Goal: Information Seeking & Learning: Learn about a topic

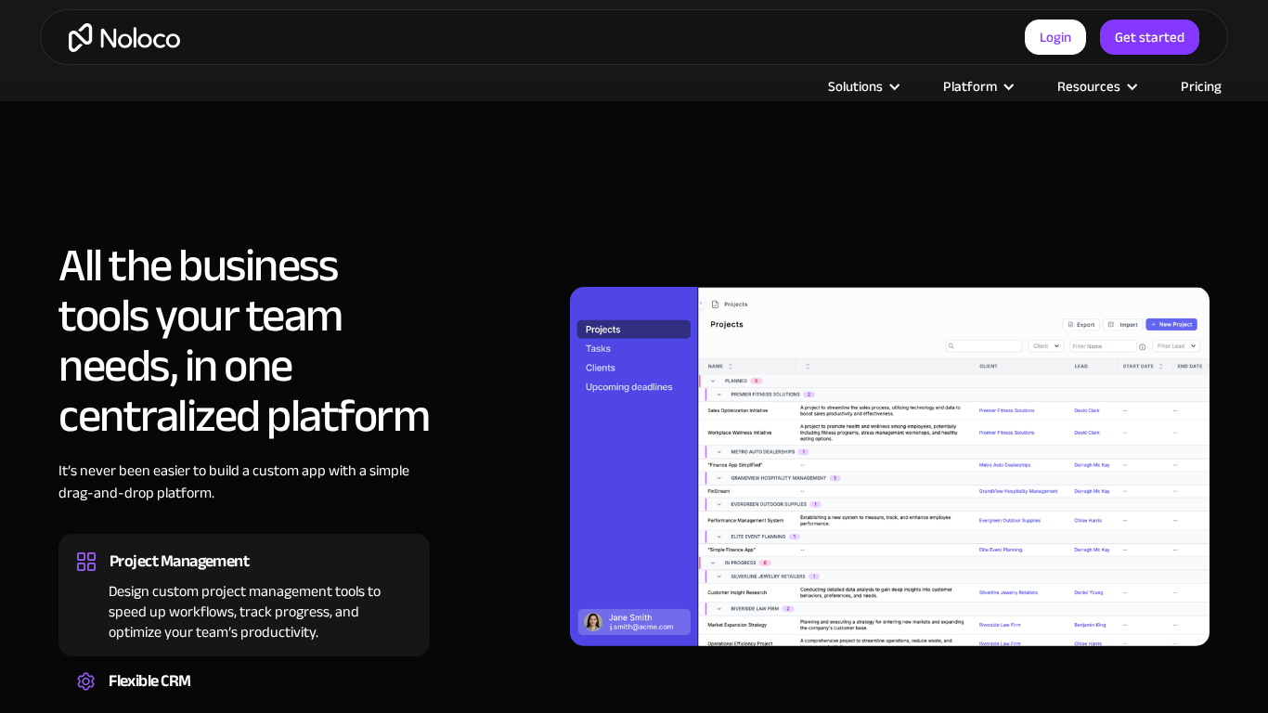
scroll to position [1699, 0]
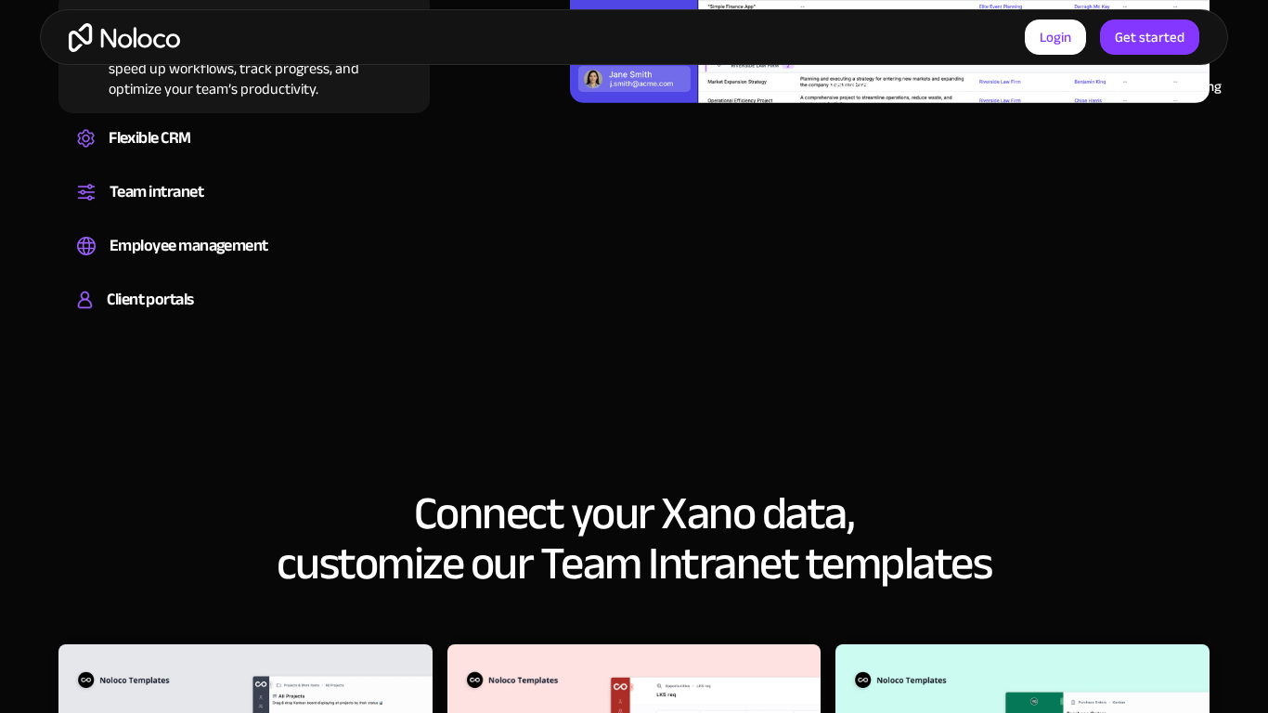
scroll to position [2298, 0]
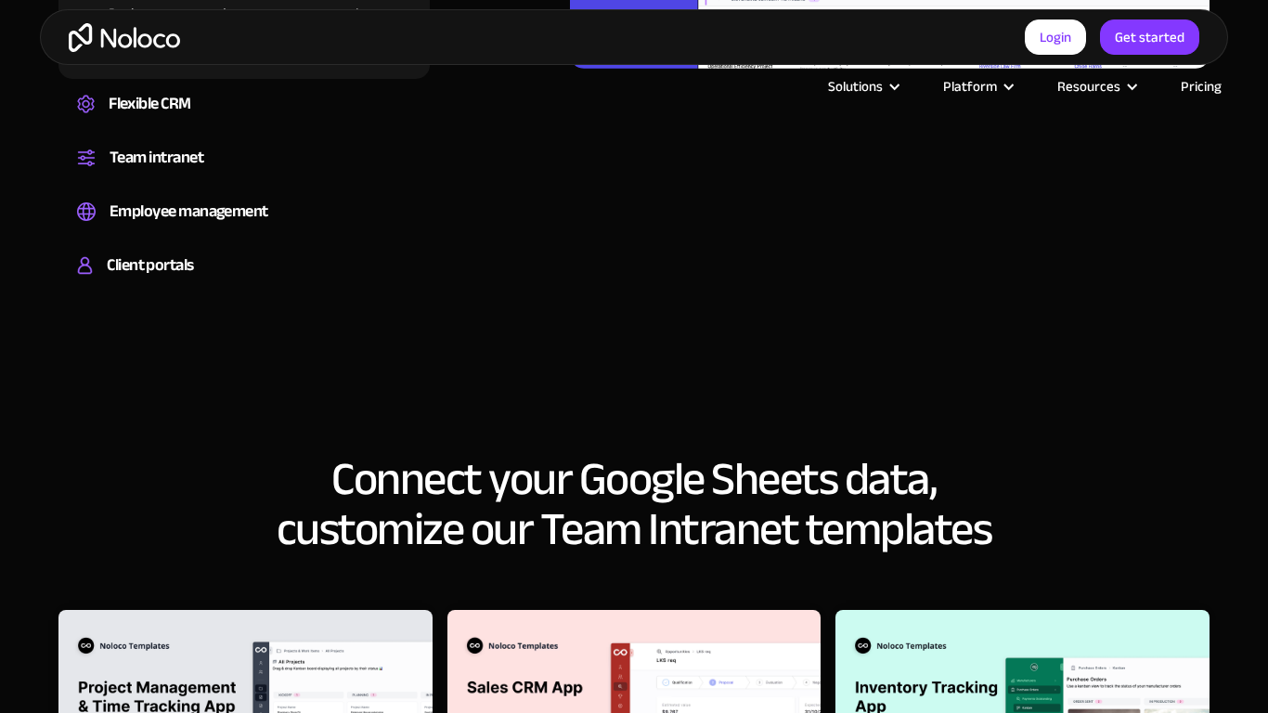
scroll to position [2299, 0]
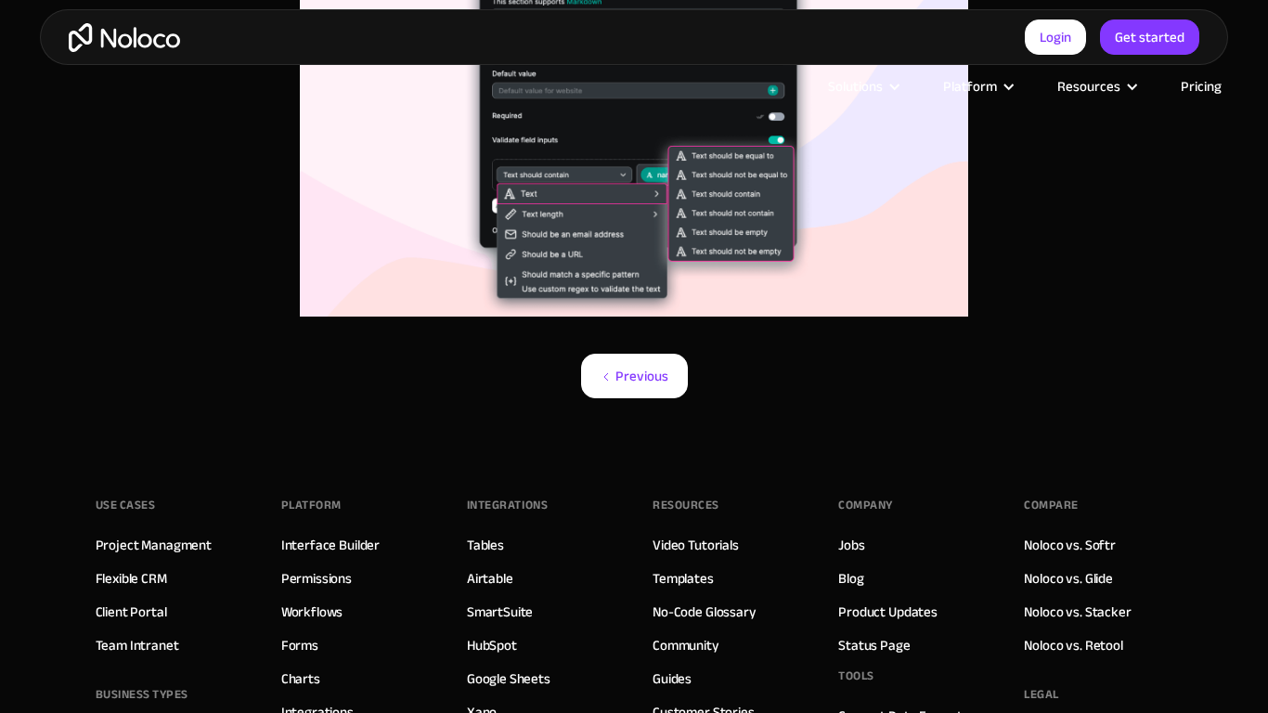
scroll to position [1607, 0]
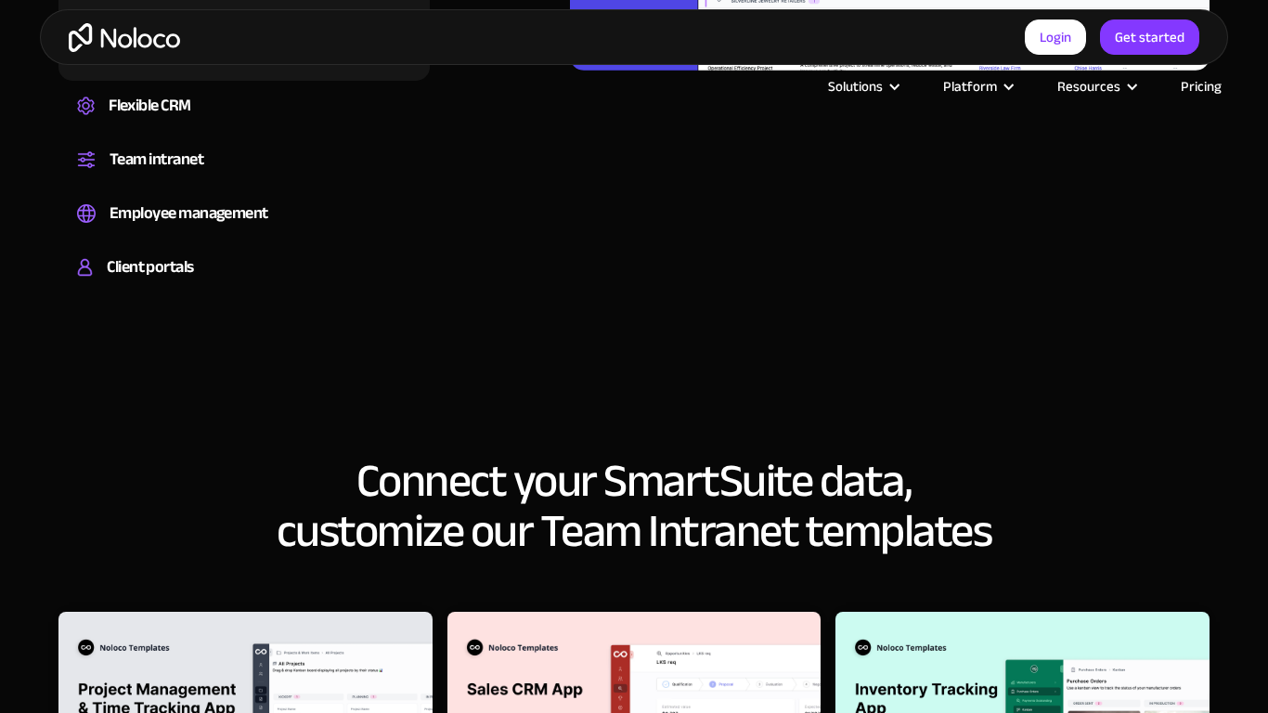
scroll to position [2297, 0]
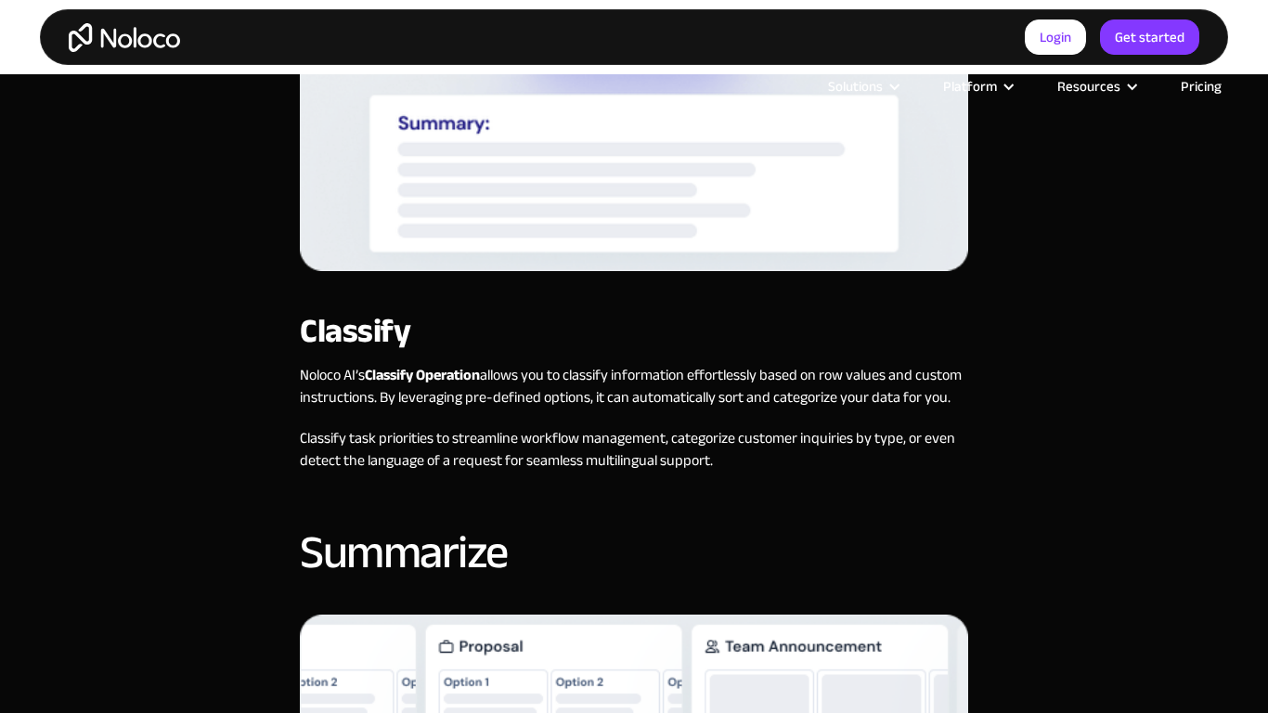
scroll to position [2296, 0]
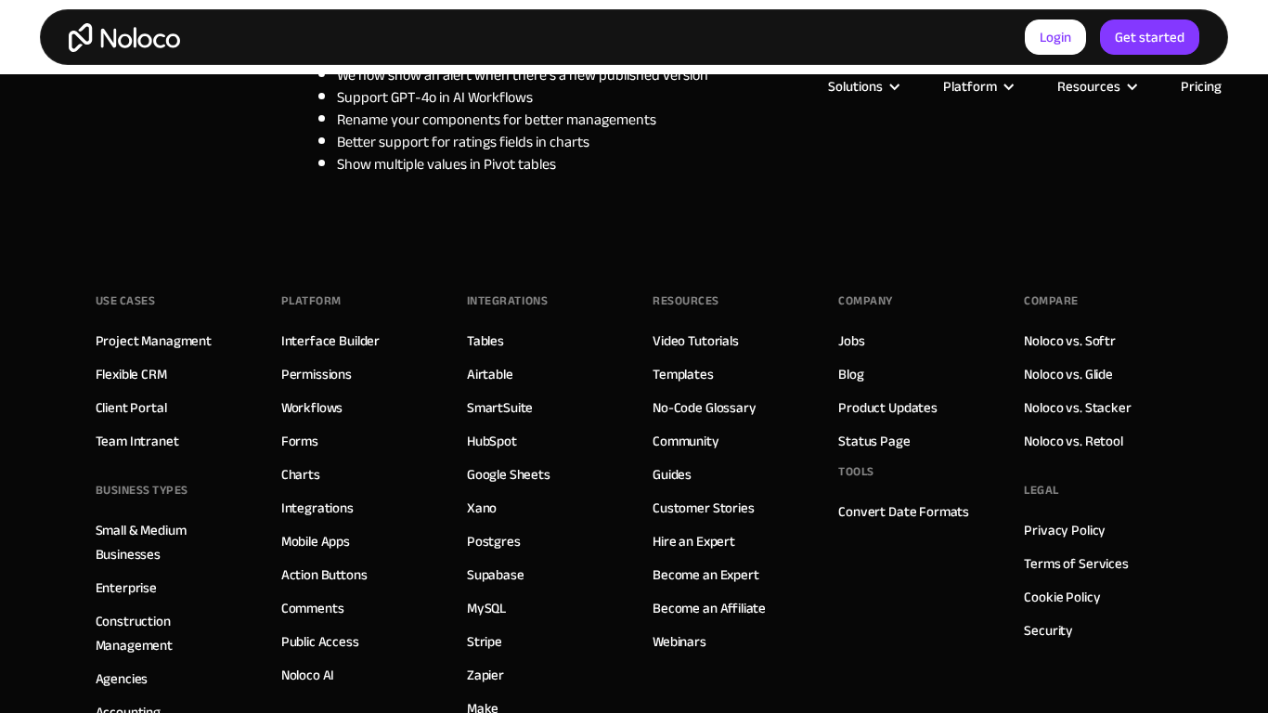
scroll to position [2001, 0]
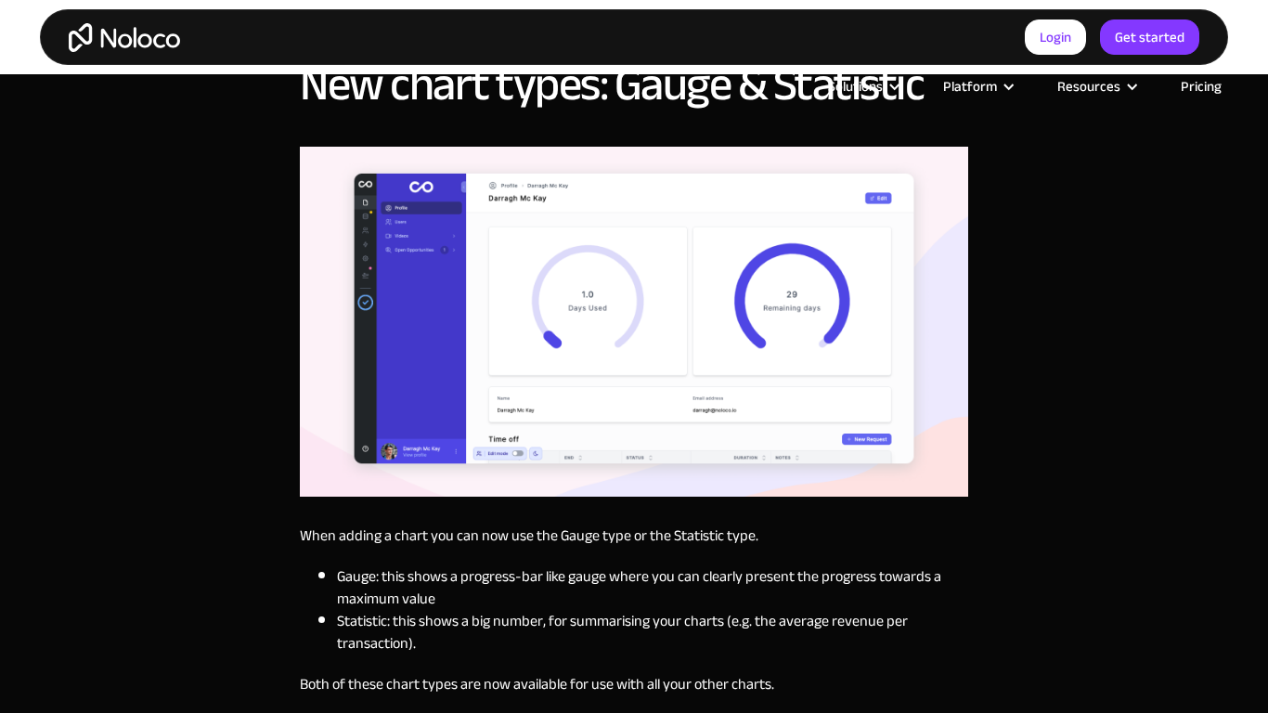
scroll to position [2296, 0]
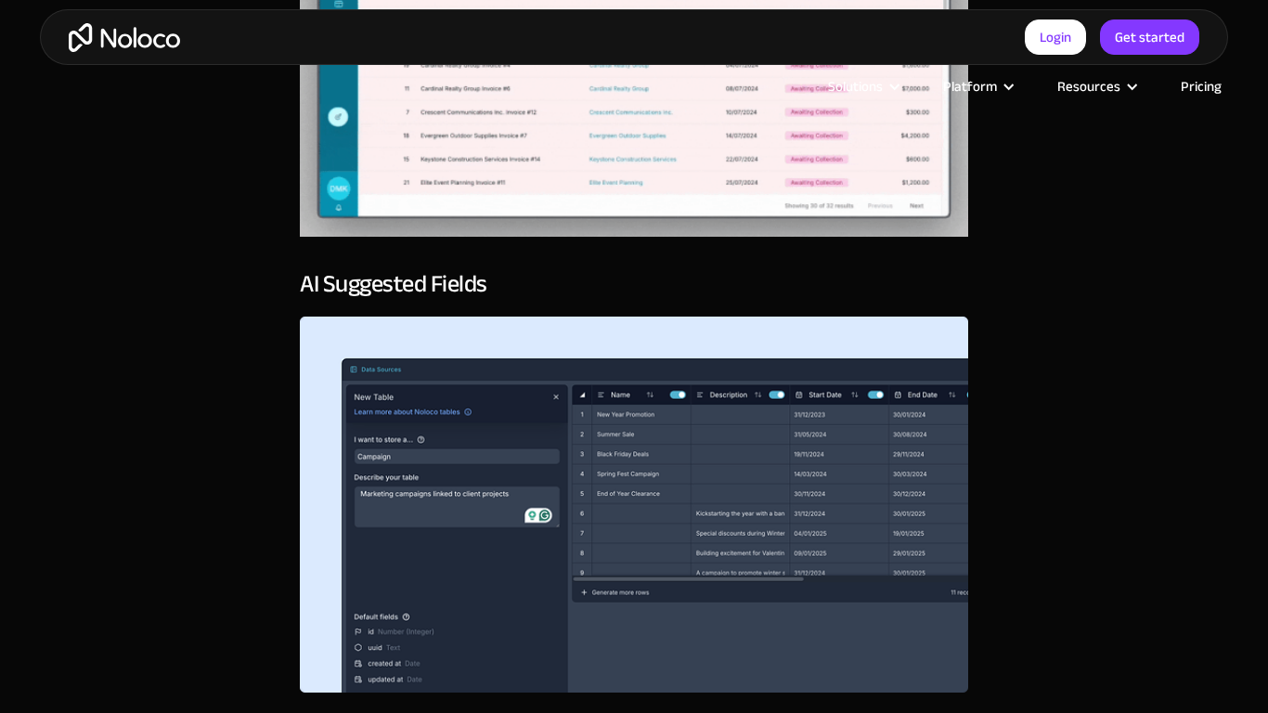
scroll to position [1699, 0]
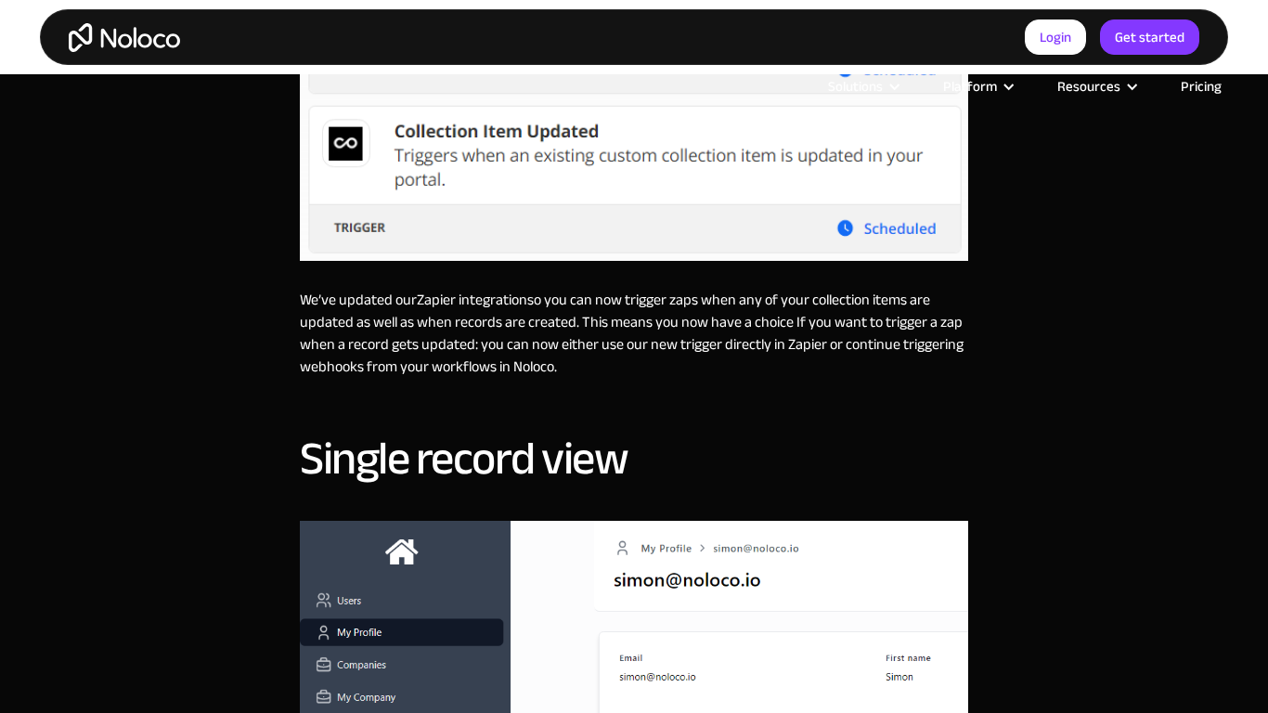
scroll to position [2296, 0]
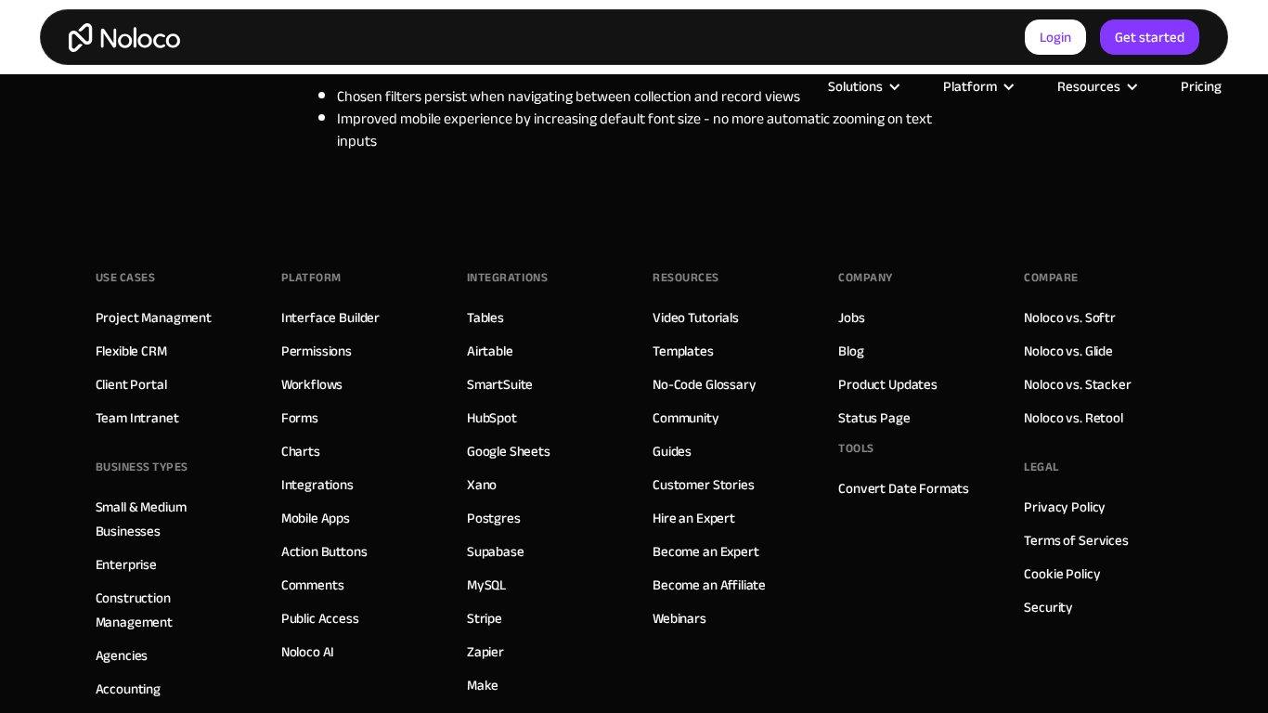
scroll to position [2000, 0]
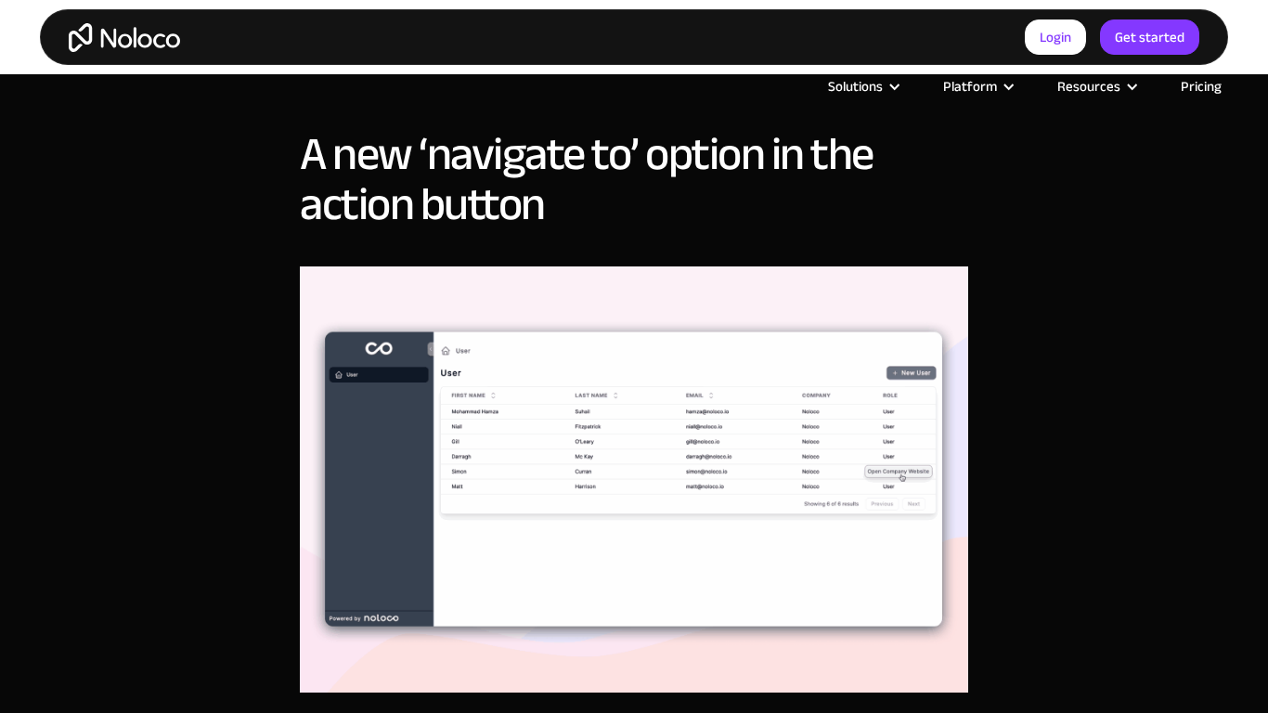
scroll to position [1699, 0]
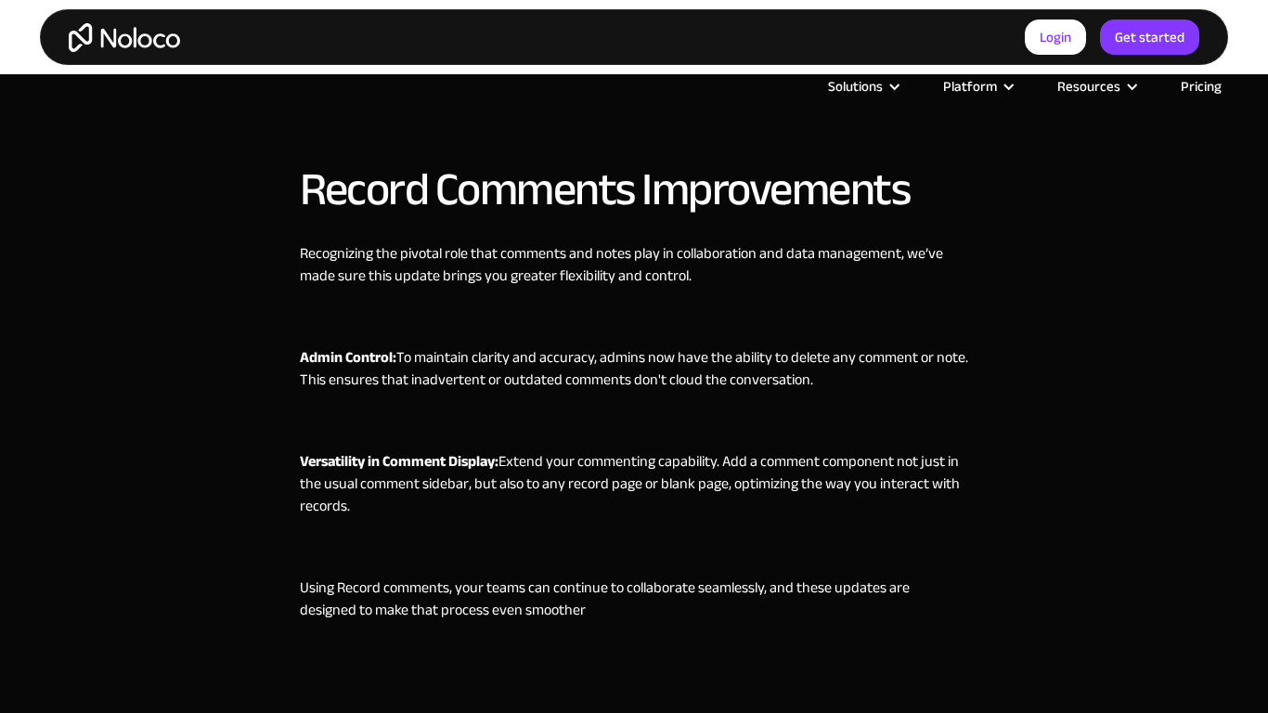
scroll to position [2298, 0]
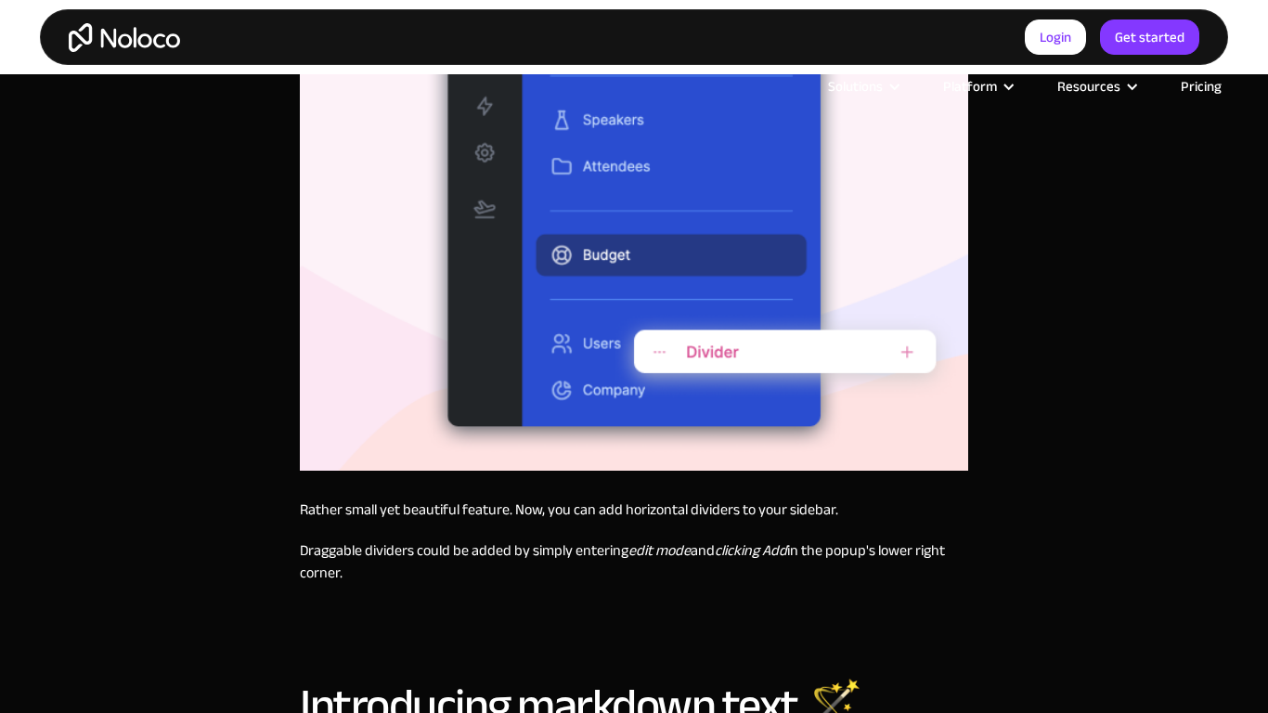
scroll to position [2297, 0]
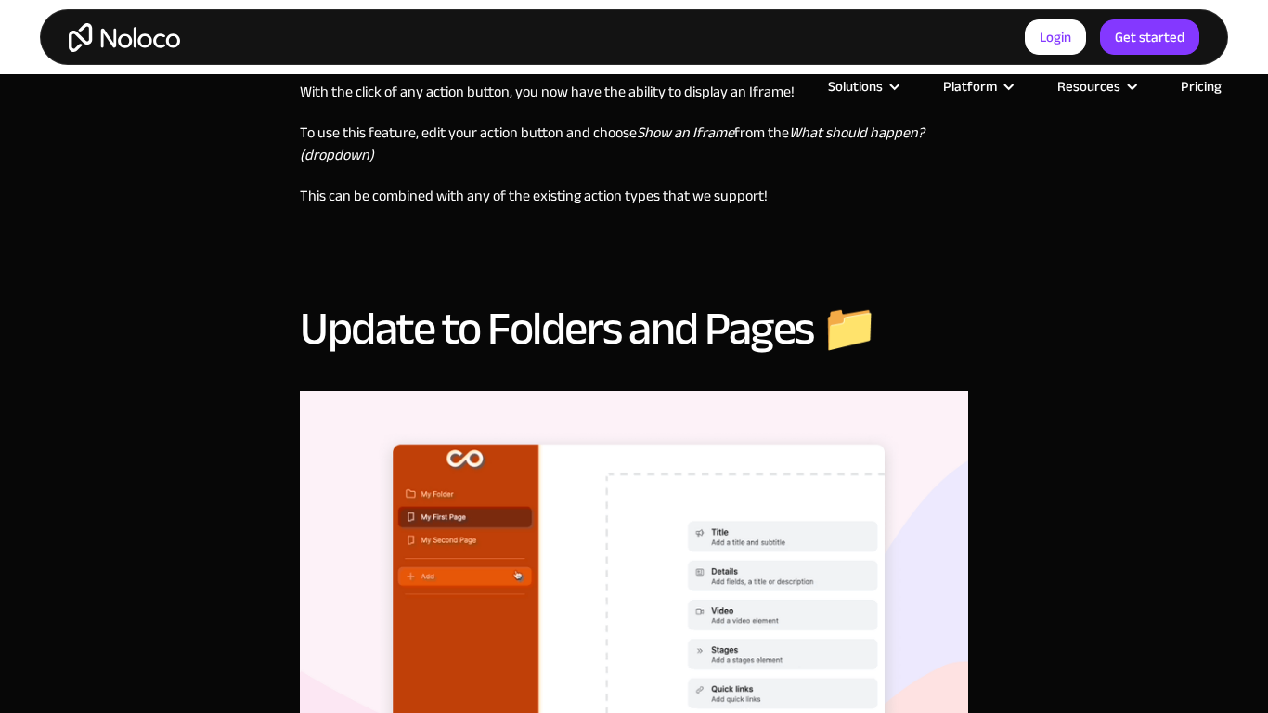
scroll to position [1699, 0]
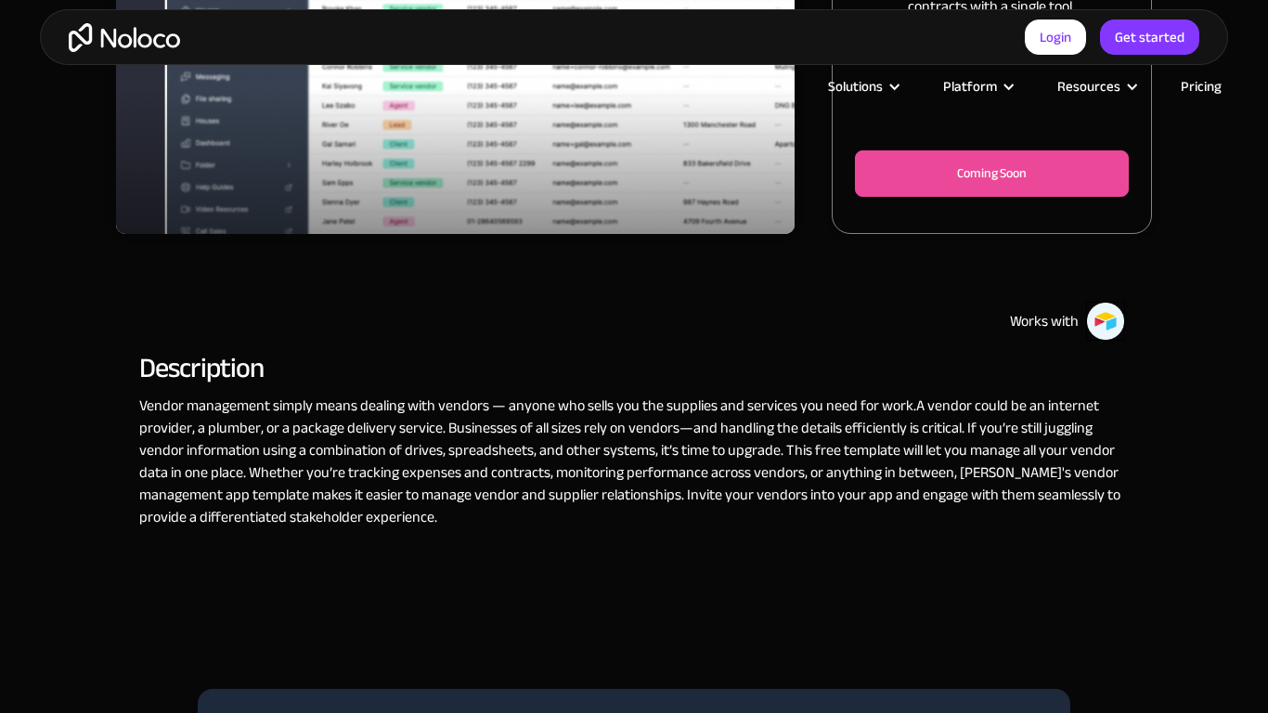
scroll to position [1099, 0]
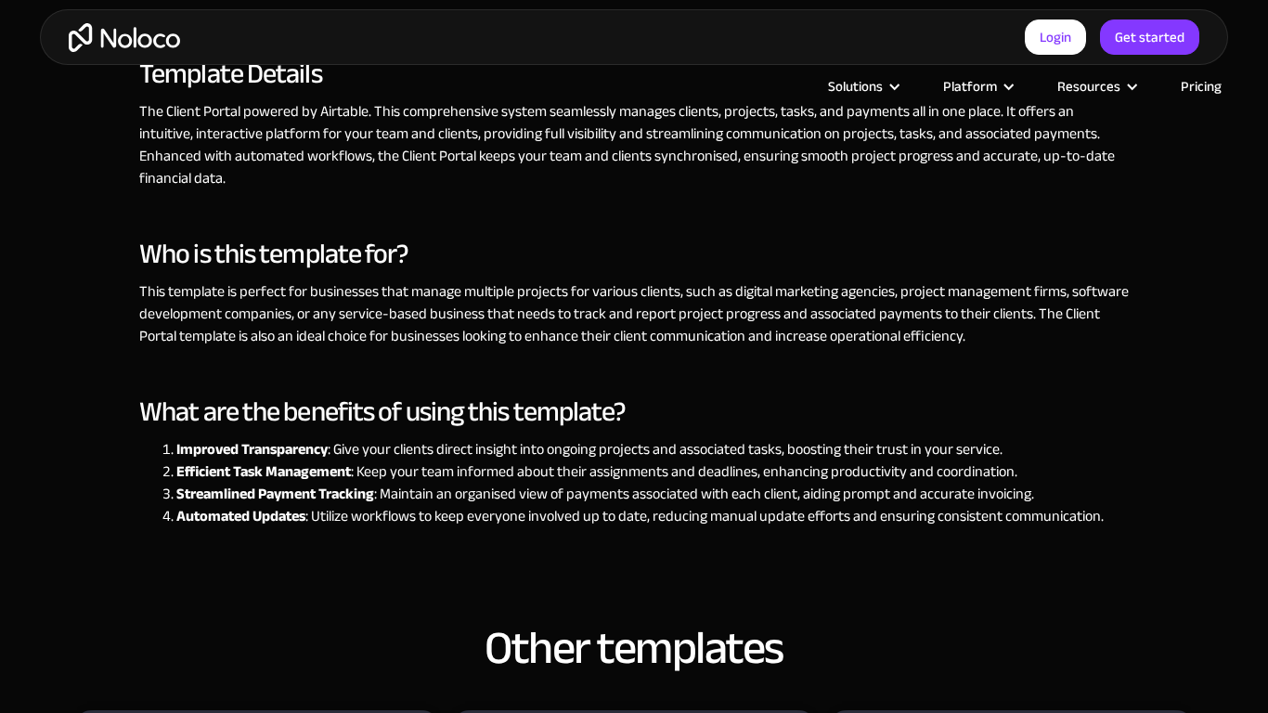
scroll to position [2291, 0]
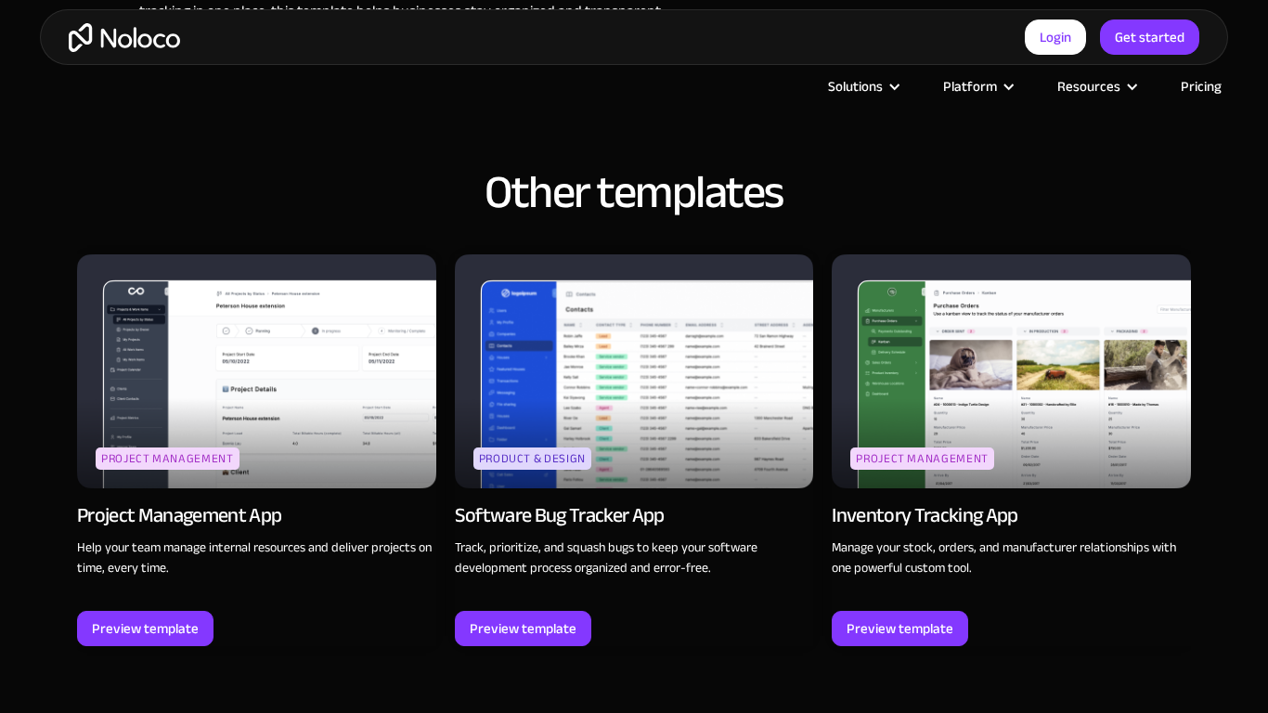
scroll to position [2296, 0]
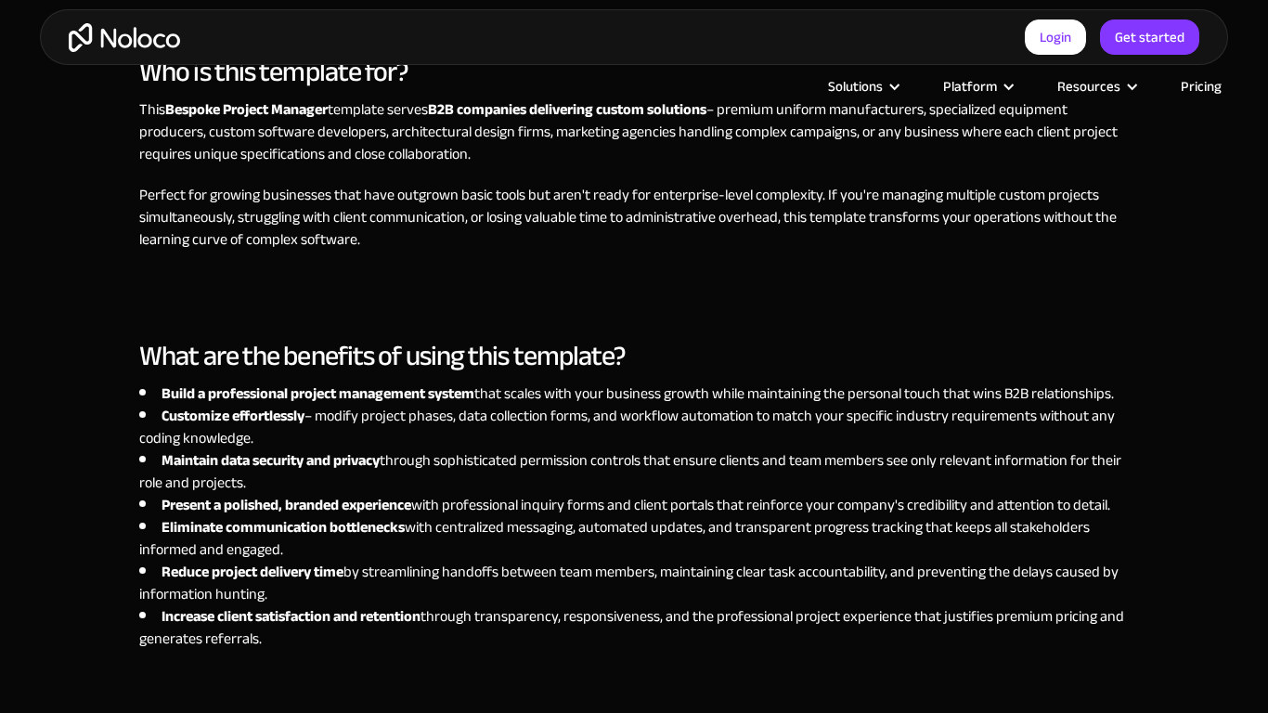
scroll to position [2296, 0]
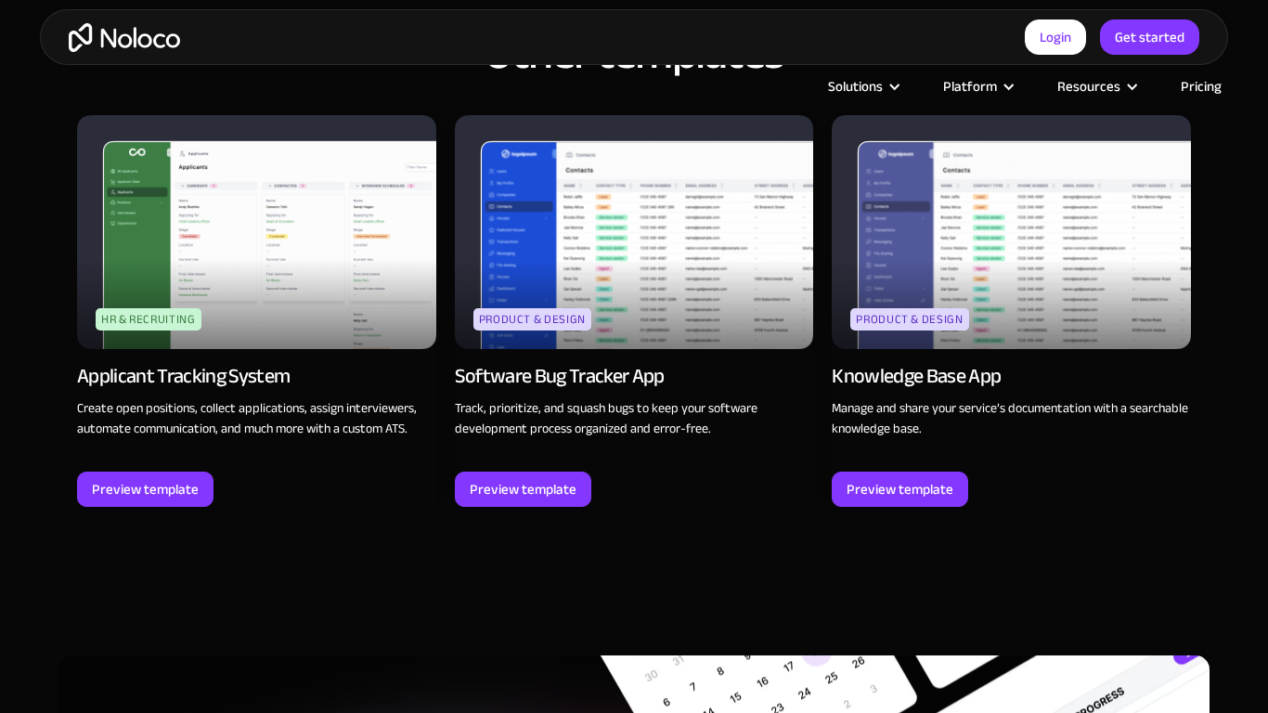
scroll to position [2296, 0]
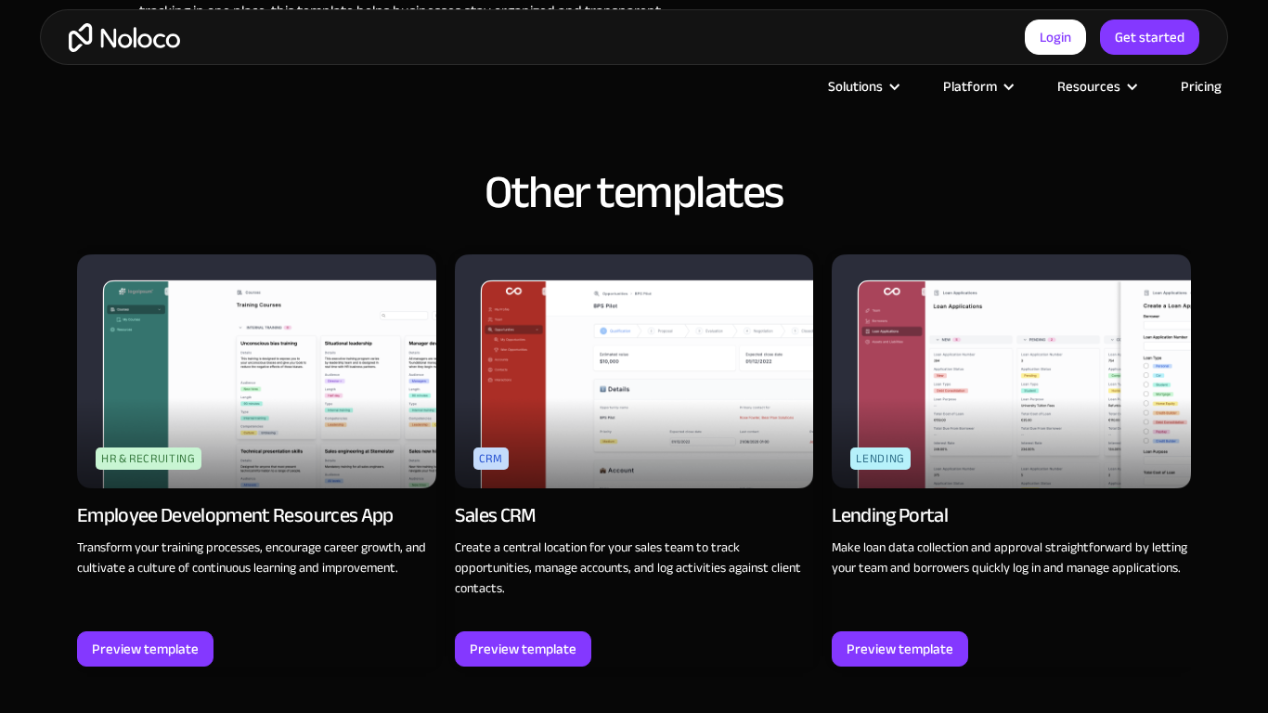
scroll to position [2296, 0]
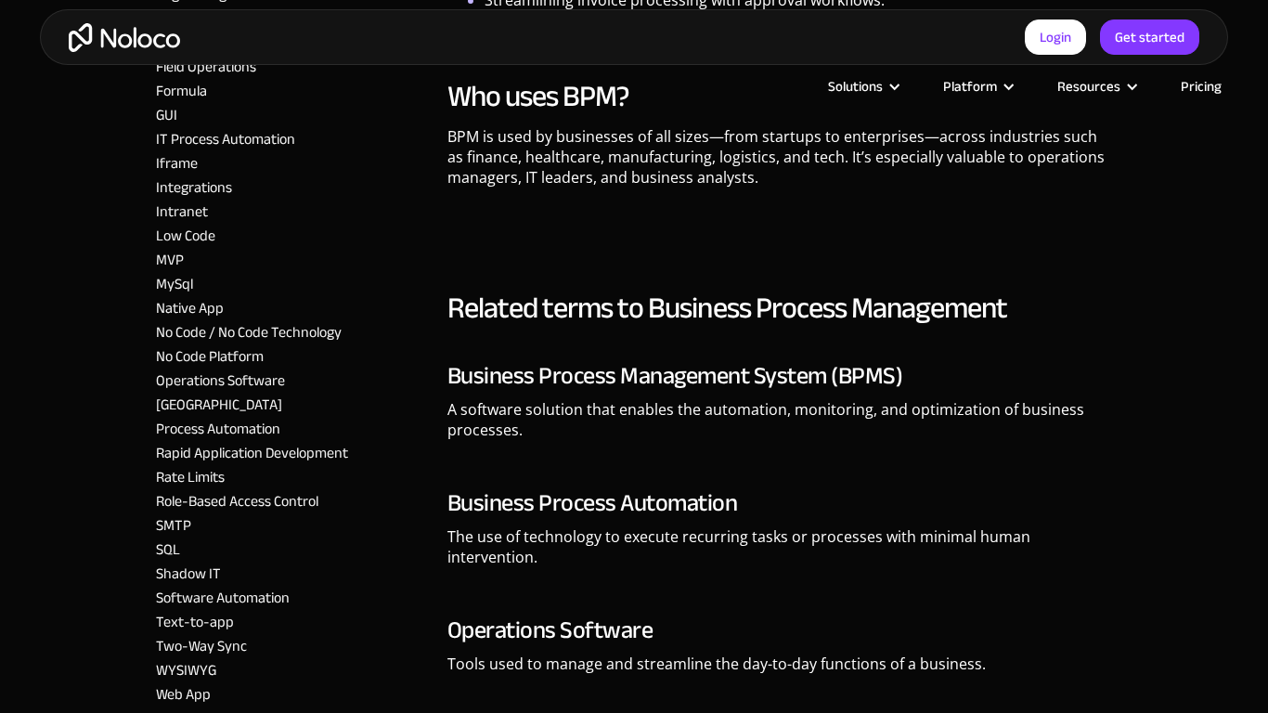
scroll to position [1088, 0]
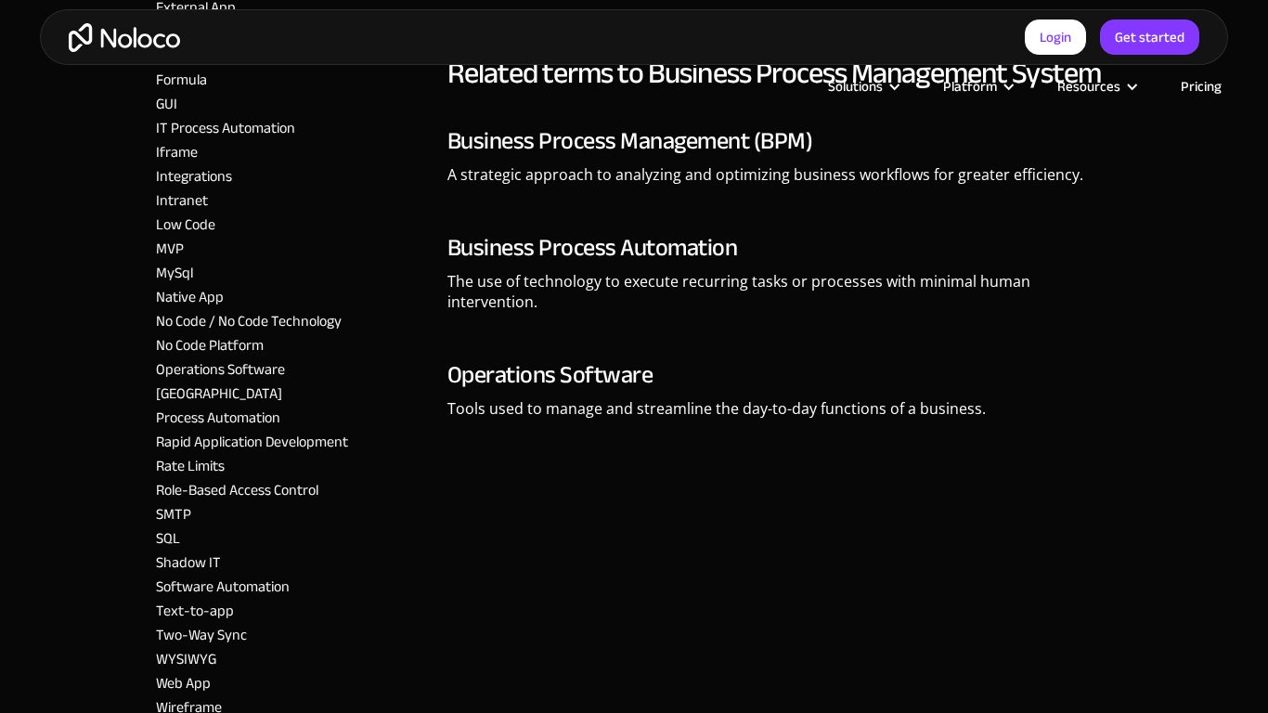
scroll to position [1099, 0]
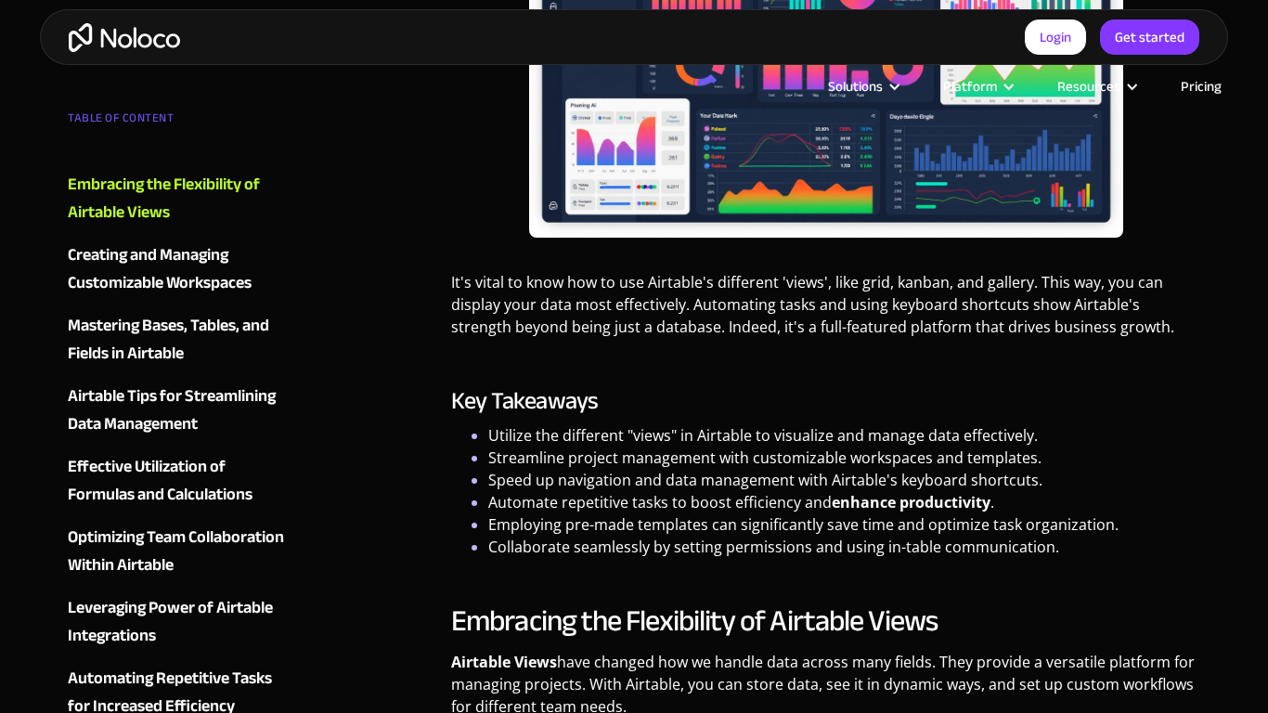
scroll to position [1699, 0]
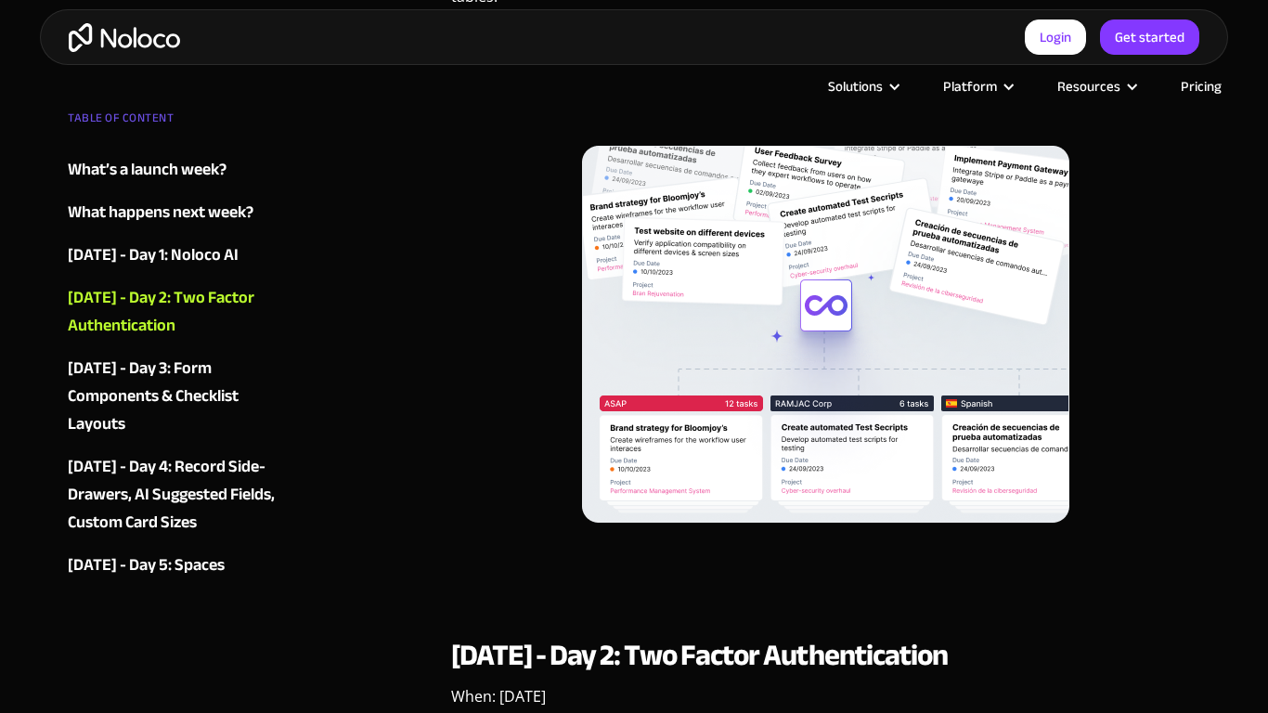
scroll to position [2298, 0]
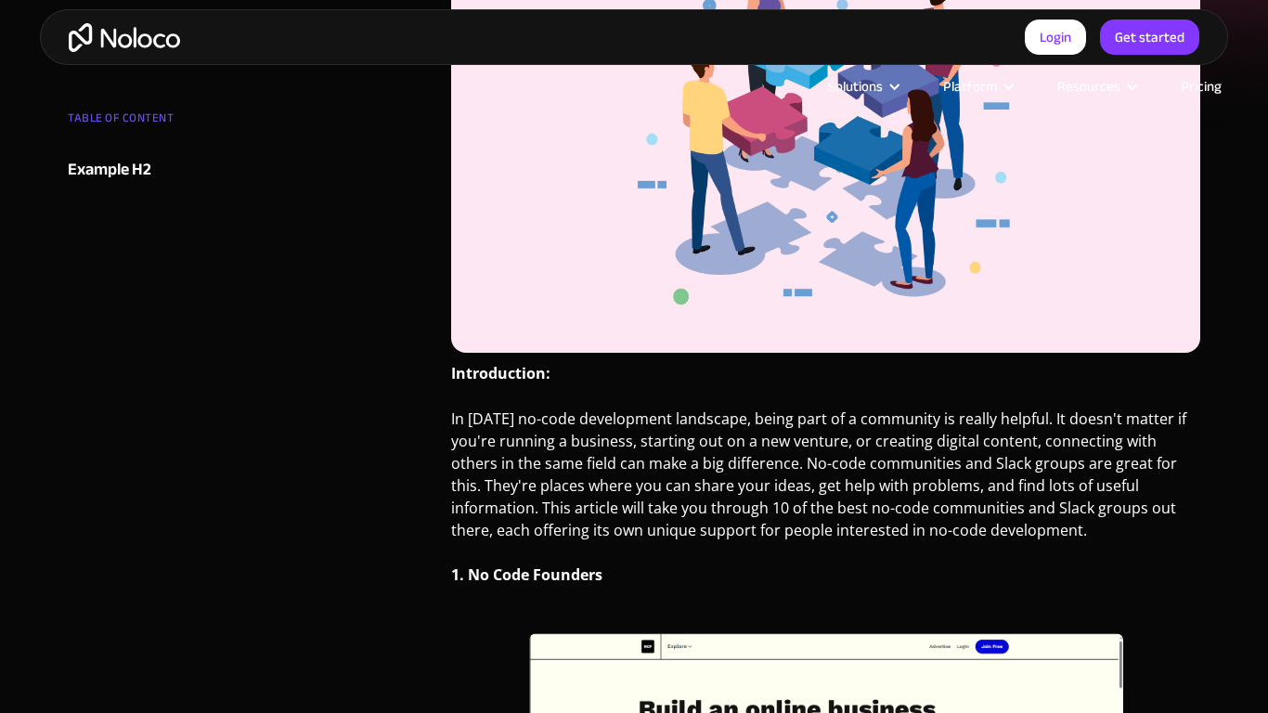
scroll to position [1099, 0]
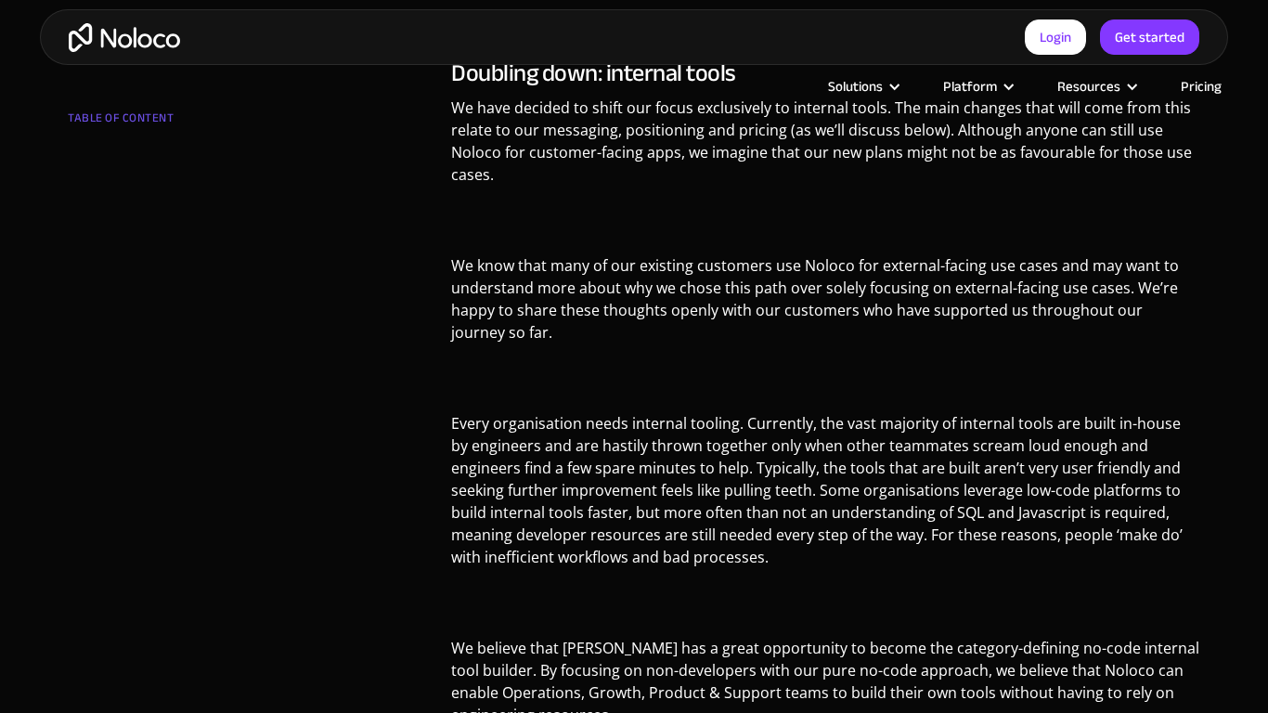
scroll to position [1691, 0]
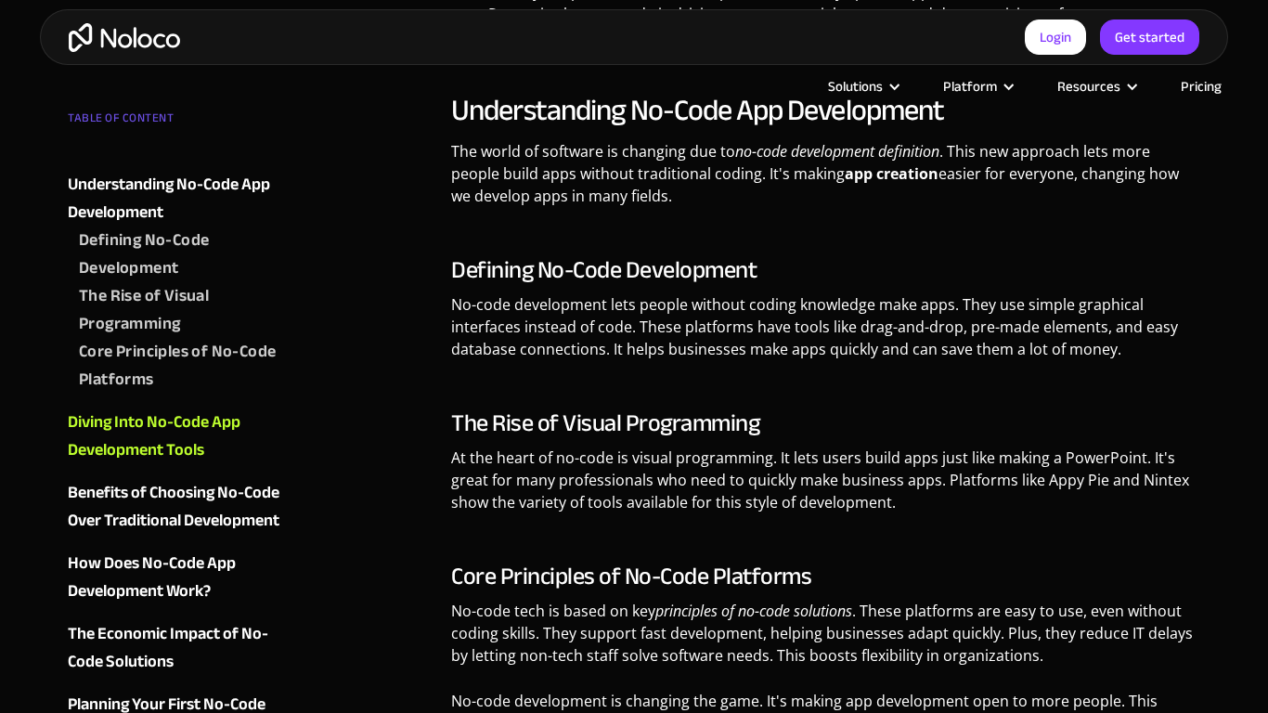
scroll to position [2299, 0]
